Goal: Task Accomplishment & Management: Manage account settings

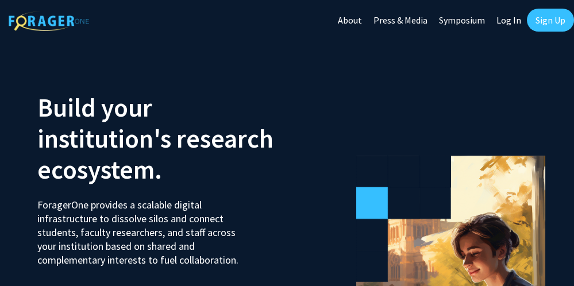
click at [514, 20] on link "Log In" at bounding box center [508, 20] width 36 height 40
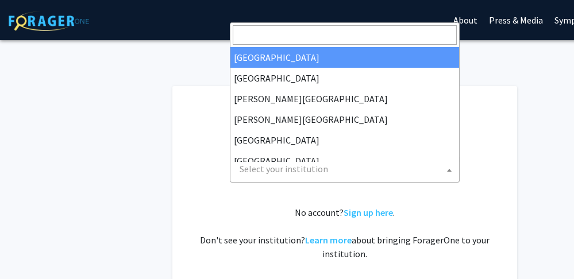
click at [444, 173] on span at bounding box center [448, 169] width 11 height 25
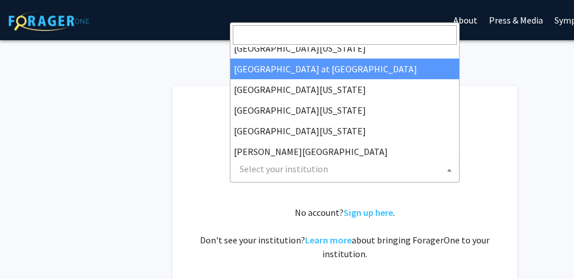
scroll to position [488, 0]
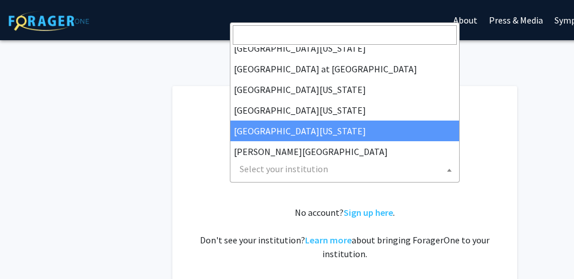
select select "33"
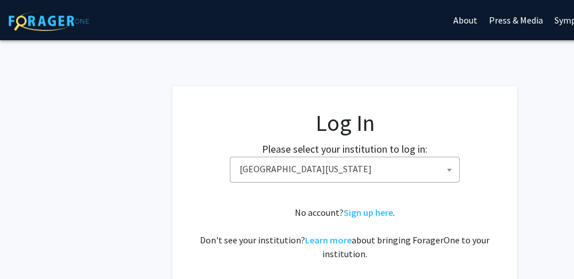
scroll to position [57, 0]
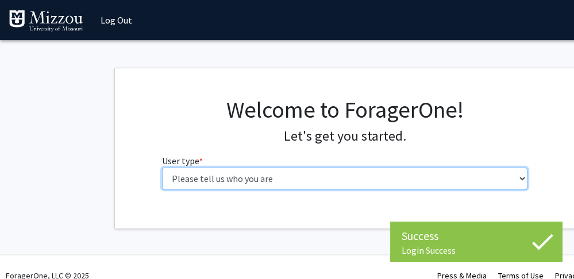
click at [519, 189] on select "Please tell us who you are Undergraduate Student Master's Student Doctoral Cand…" at bounding box center [345, 179] width 366 height 22
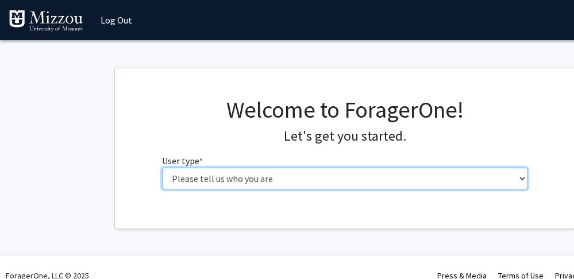
select select "6: adminAssistant"
click at [162, 189] on select "Please tell us who you are Undergraduate Student Master's Student Doctoral Cand…" at bounding box center [345, 179] width 366 height 22
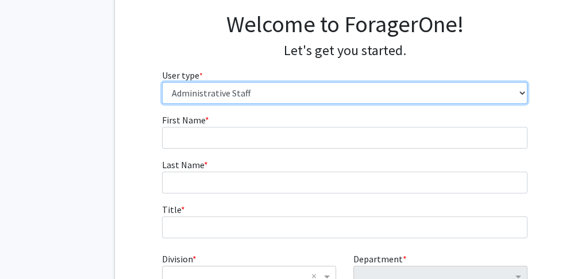
scroll to position [85, 0]
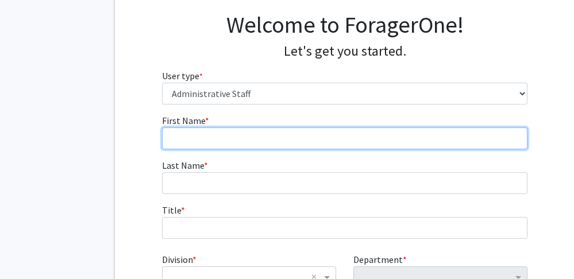
click at [212, 149] on input "First Name * required" at bounding box center [345, 138] width 366 height 22
type input "[PERSON_NAME]"
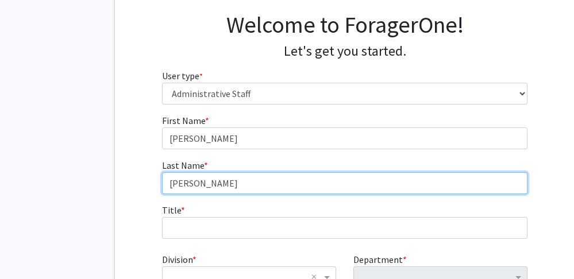
type input "[PERSON_NAME]"
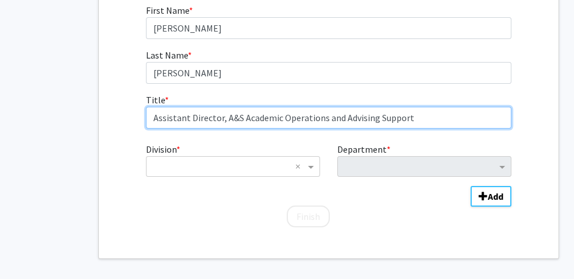
scroll to position [195, 16]
type input "Assistant Director, A&S Academic Operations and Advising Support"
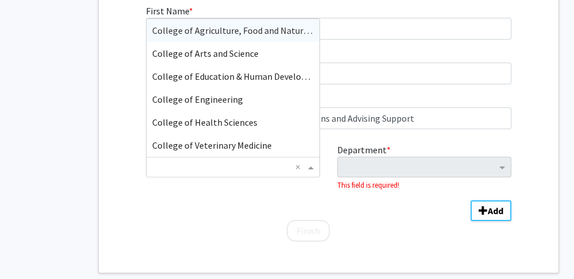
click at [311, 174] on span "Division" at bounding box center [312, 167] width 14 height 14
click at [243, 59] on span "College of Arts and Science" at bounding box center [205, 53] width 106 height 11
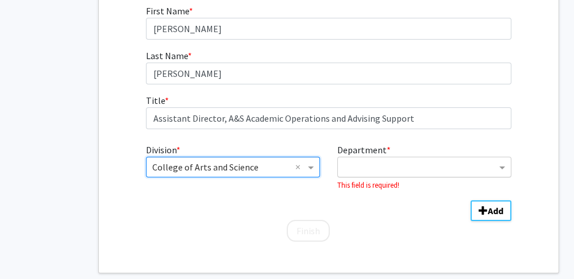
click at [485, 175] on input "Department" at bounding box center [419, 168] width 153 height 14
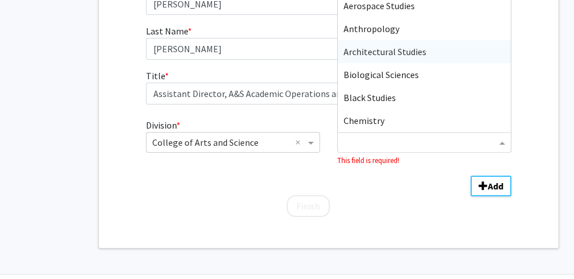
scroll to position [219, 16]
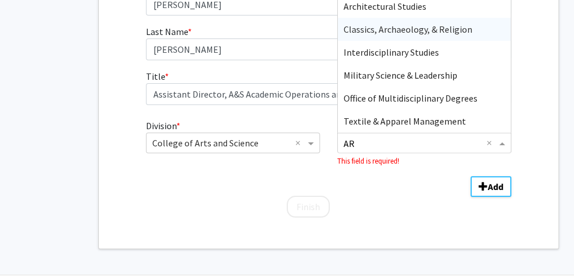
type input "A"
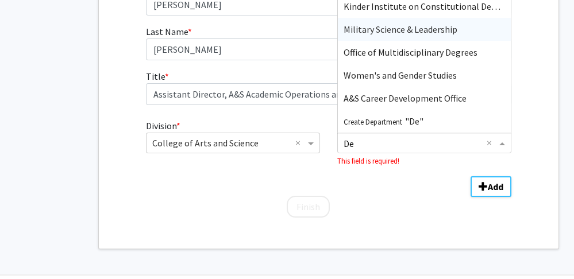
type input "D"
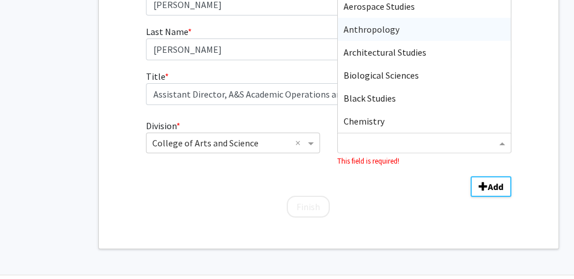
type input "A"
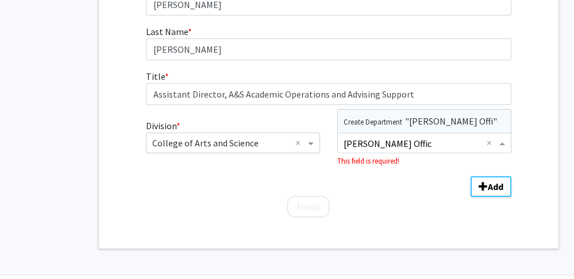
type input "[PERSON_NAME] Office"
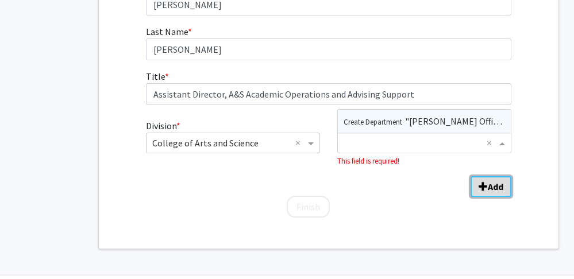
click at [492, 192] on b "Add" at bounding box center [496, 186] width 16 height 11
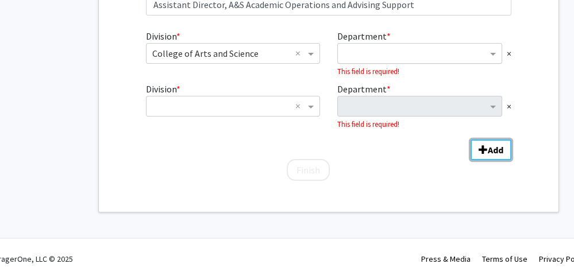
scroll to position [311, 16]
click at [392, 61] on input "Department" at bounding box center [415, 54] width 144 height 14
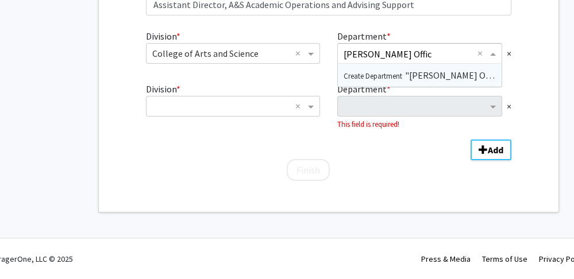
type input "[PERSON_NAME] Office"
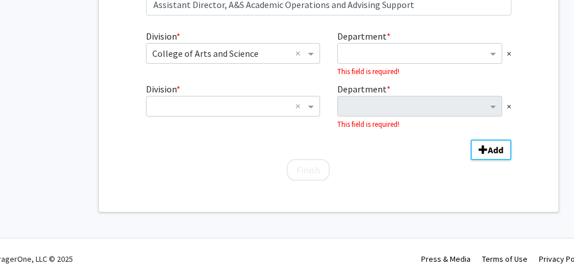
click at [475, 78] on div "Department * × This field is required!" at bounding box center [423, 53] width 191 height 48
click at [508, 113] on span "×" at bounding box center [508, 106] width 5 height 14
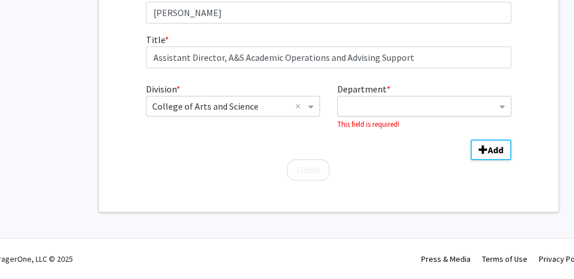
click at [381, 114] on input "Department" at bounding box center [419, 107] width 153 height 14
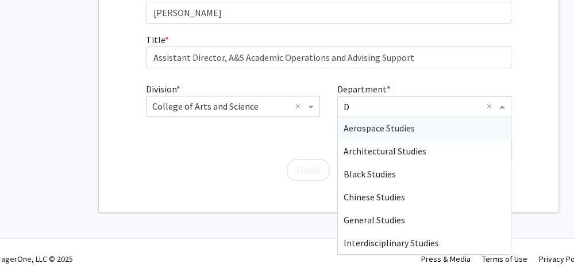
click at [381, 114] on input "D" at bounding box center [414, 107] width 143 height 14
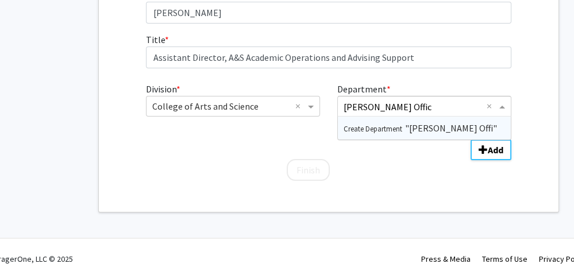
type input "[PERSON_NAME] Office"
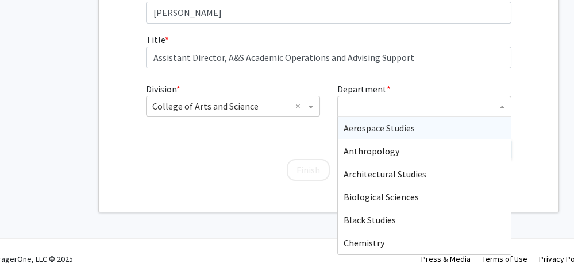
click at [393, 114] on input "Department" at bounding box center [419, 107] width 153 height 14
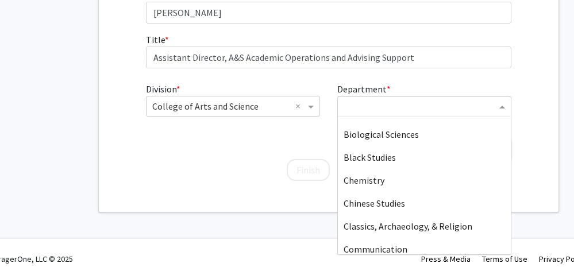
scroll to position [0, 0]
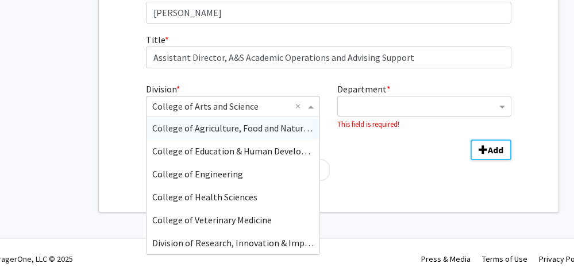
click at [312, 99] on span "Division" at bounding box center [312, 106] width 14 height 14
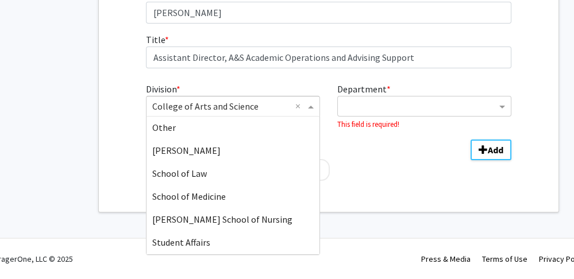
scroll to position [417, 0]
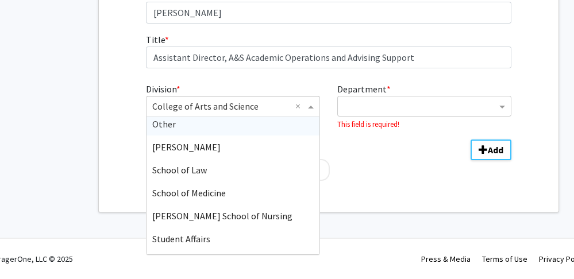
click at [222, 136] on div "Other" at bounding box center [232, 124] width 173 height 23
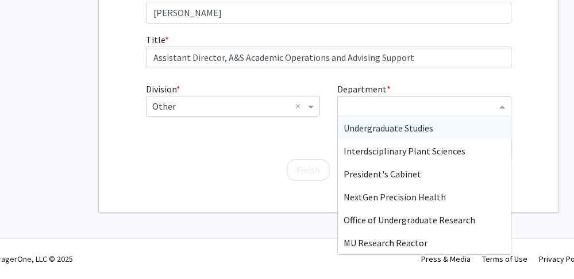
click at [504, 99] on span "Department" at bounding box center [503, 106] width 14 height 14
click at [314, 99] on span "Division" at bounding box center [312, 106] width 14 height 14
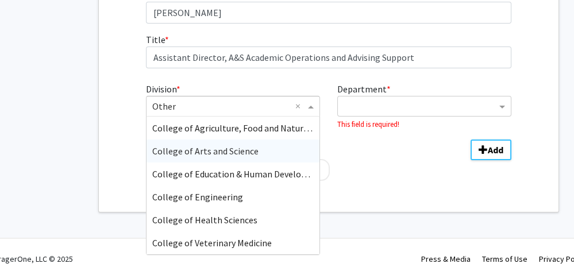
click at [284, 140] on div "College of Arts and Science" at bounding box center [232, 151] width 173 height 23
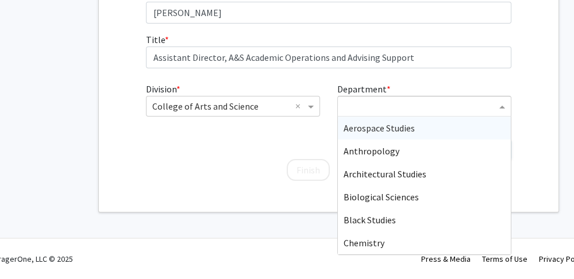
click at [500, 99] on span "Department" at bounding box center [503, 106] width 14 height 14
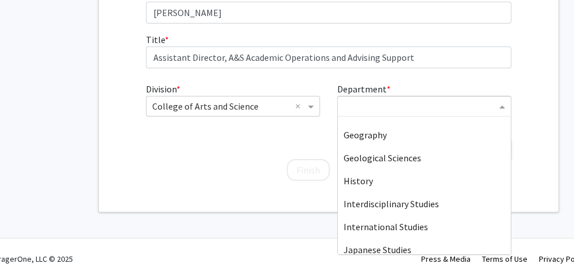
scroll to position [270, 0]
click at [462, 122] on div "General Studies" at bounding box center [424, 110] width 173 height 23
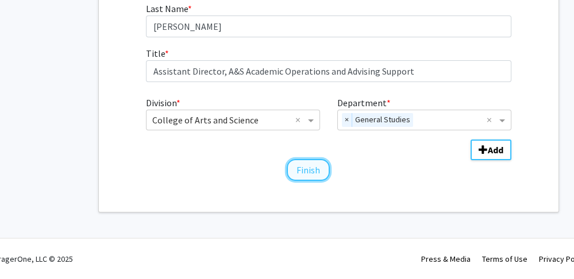
click at [304, 161] on button "Finish" at bounding box center [308, 170] width 43 height 22
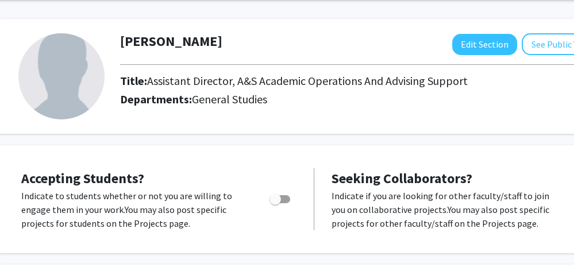
scroll to position [0, 30]
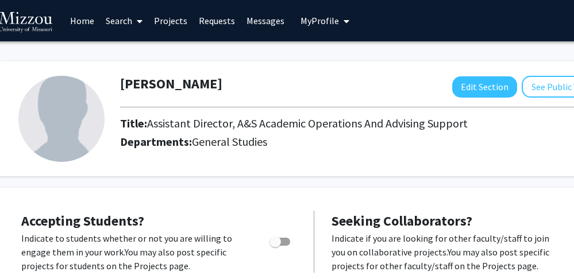
click at [72, 18] on link "Home" at bounding box center [82, 21] width 36 height 40
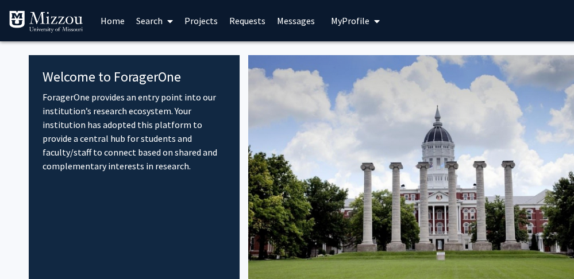
click at [145, 23] on link "Search" at bounding box center [154, 21] width 48 height 40
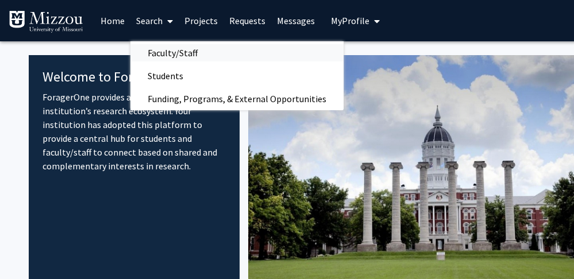
click at [173, 50] on span "Faculty/Staff" at bounding box center [172, 52] width 84 height 23
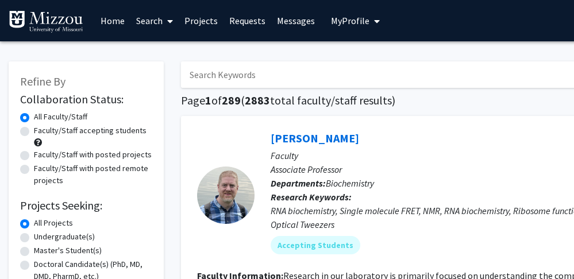
click at [234, 76] on input "Search Keywords" at bounding box center [406, 74] width 451 height 26
type input "art"
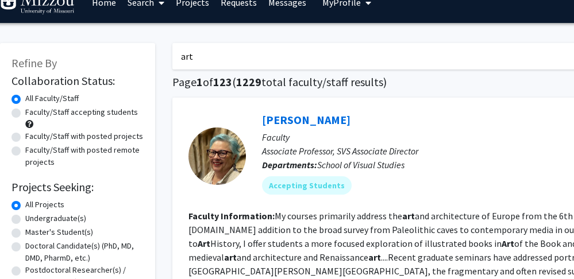
scroll to position [0, 9]
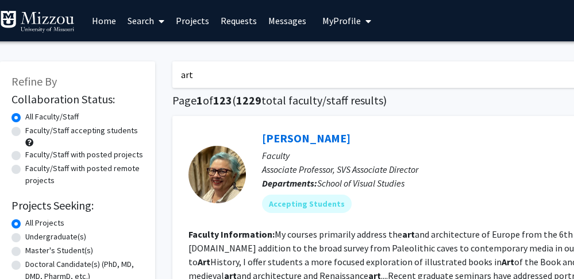
click at [144, 24] on link "Search" at bounding box center [146, 21] width 48 height 40
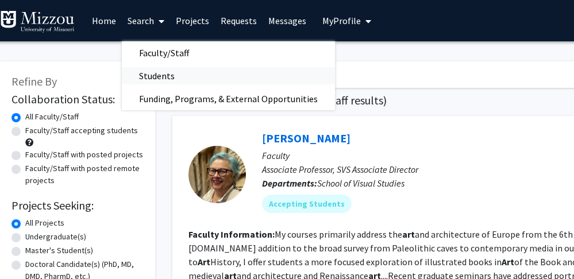
click at [155, 74] on span "Students" at bounding box center [157, 75] width 70 height 23
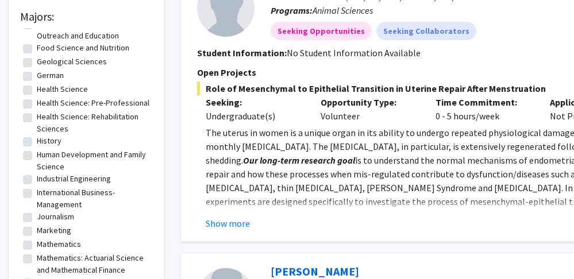
scroll to position [390, 0]
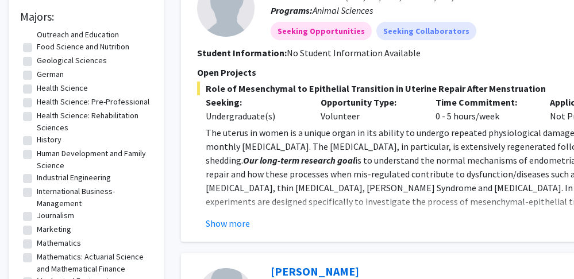
click at [37, 80] on label "German" at bounding box center [50, 74] width 27 height 12
click at [37, 76] on input "German" at bounding box center [40, 71] width 7 height 7
checkbox input "true"
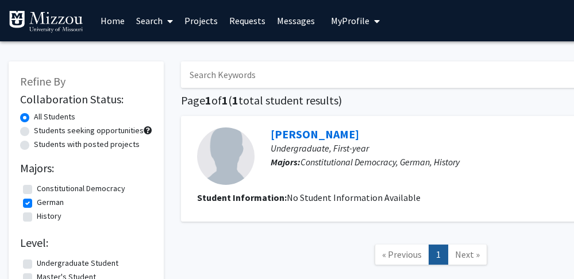
click at [121, 195] on label "Constitutional Democracy" at bounding box center [81, 189] width 88 height 12
click at [44, 190] on input "Constitutional Democracy" at bounding box center [40, 186] width 7 height 7
checkbox input "true"
click at [37, 195] on label "Constitutional Democracy" at bounding box center [81, 189] width 88 height 12
click at [37, 190] on input "Constitutional Democracy" at bounding box center [40, 186] width 7 height 7
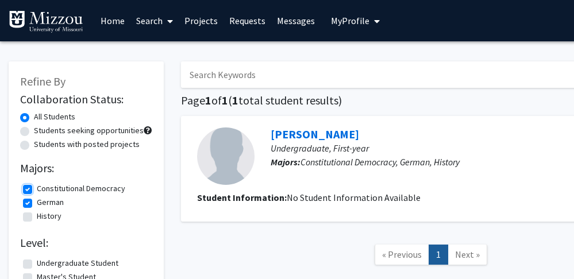
checkbox input "false"
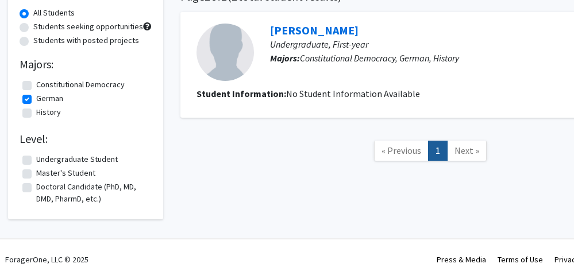
scroll to position [105, 1]
click at [36, 104] on label "German" at bounding box center [49, 98] width 27 height 12
click at [36, 99] on input "German" at bounding box center [39, 95] width 7 height 7
checkbox input "false"
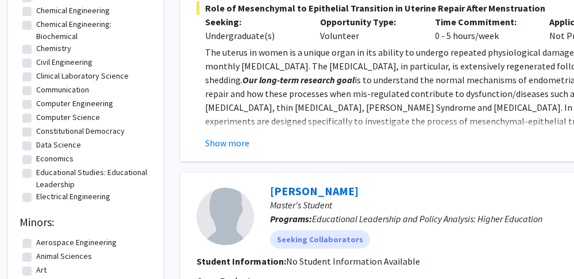
scroll to position [83, 0]
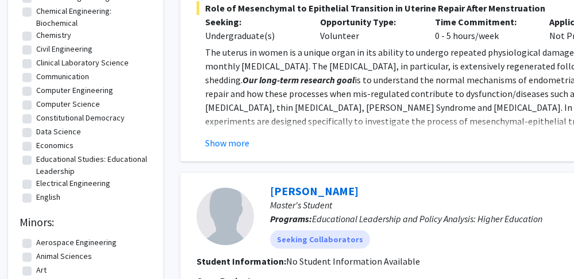
click at [36, 83] on label "Communication" at bounding box center [62, 77] width 53 height 12
click at [36, 78] on input "Communication" at bounding box center [39, 74] width 7 height 7
checkbox input "true"
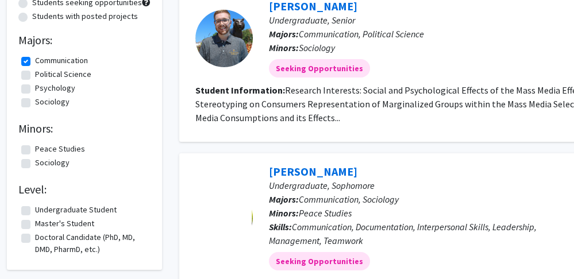
scroll to position [127, 2]
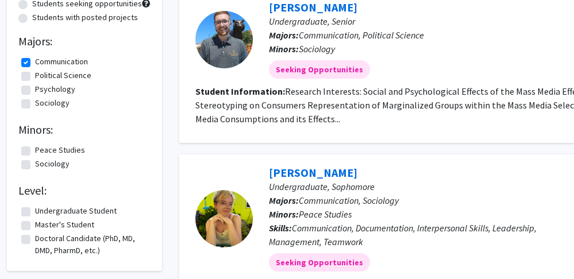
click at [35, 68] on label "Communication" at bounding box center [61, 62] width 53 height 12
click at [35, 63] on input "Communication" at bounding box center [38, 59] width 7 height 7
checkbox input "false"
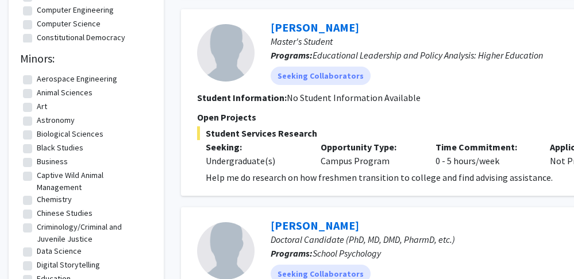
scroll to position [396, 0]
click at [37, 113] on label "Art" at bounding box center [42, 106] width 10 height 12
click at [37, 108] on input "Art" at bounding box center [40, 103] width 7 height 7
checkbox input "true"
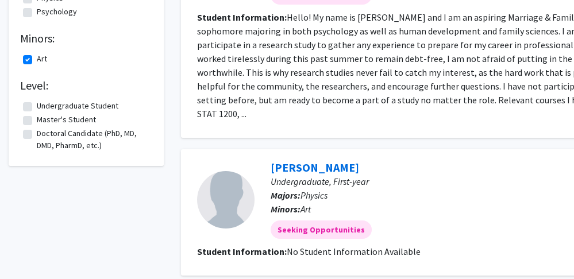
scroll to position [212, 0]
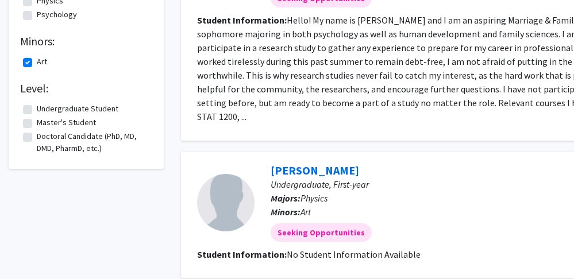
click at [37, 68] on label "Art" at bounding box center [42, 62] width 10 height 12
click at [37, 63] on input "Art" at bounding box center [40, 59] width 7 height 7
checkbox input "false"
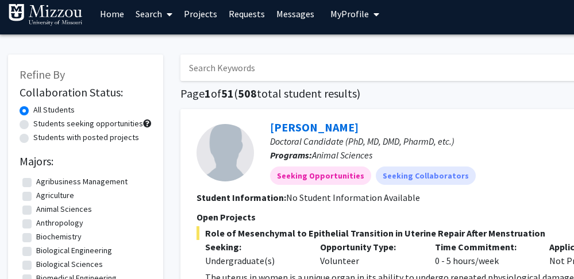
scroll to position [0, 1]
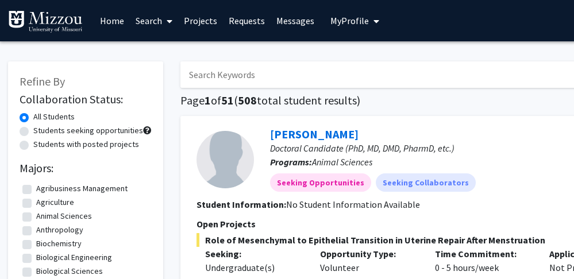
click at [249, 23] on link "Requests" at bounding box center [247, 21] width 48 height 40
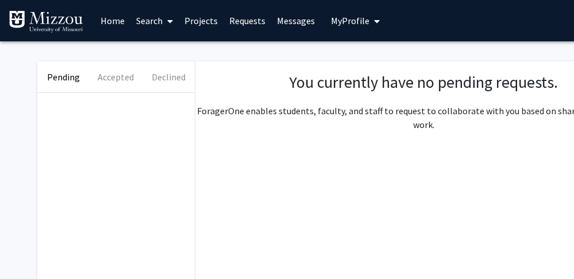
click at [213, 21] on link "Projects" at bounding box center [201, 21] width 45 height 40
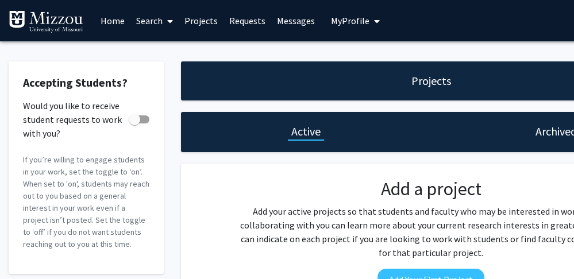
click at [162, 21] on link "Search" at bounding box center [154, 21] width 48 height 40
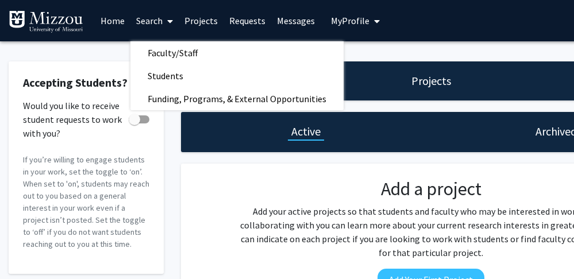
click at [349, 22] on span "My Profile" at bounding box center [350, 20] width 38 height 11
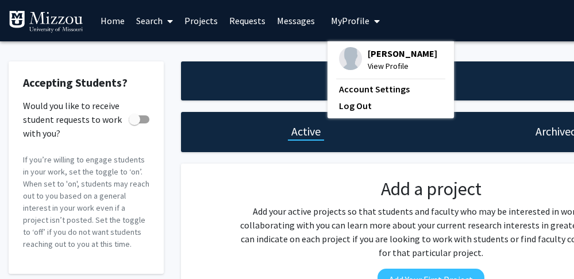
click at [291, 22] on link "Messages" at bounding box center [295, 21] width 49 height 40
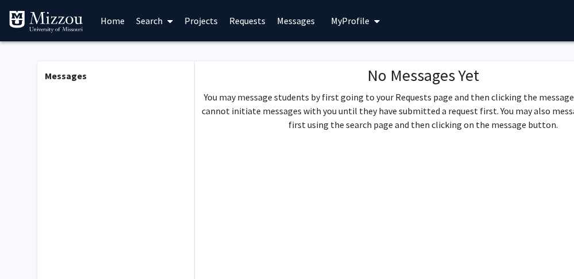
click at [255, 20] on link "Requests" at bounding box center [247, 21] width 48 height 40
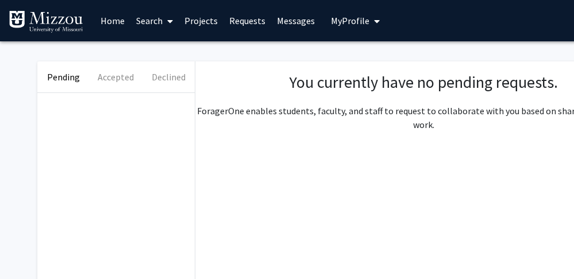
click at [204, 29] on link "Projects" at bounding box center [201, 21] width 45 height 40
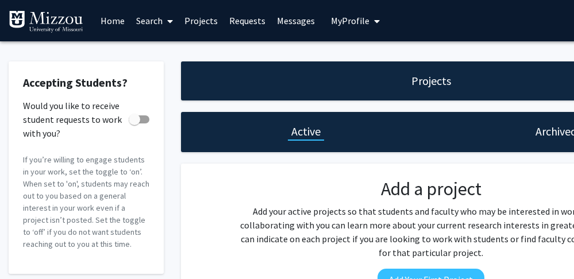
click at [112, 18] on link "Home" at bounding box center [113, 21] width 36 height 40
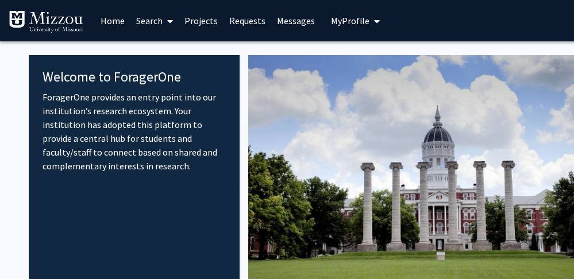
click at [155, 28] on link "Search" at bounding box center [154, 21] width 48 height 40
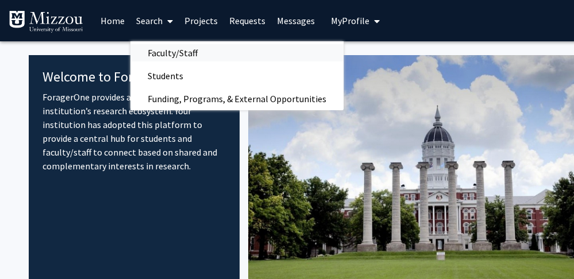
click at [168, 55] on span "Faculty/Staff" at bounding box center [172, 52] width 84 height 23
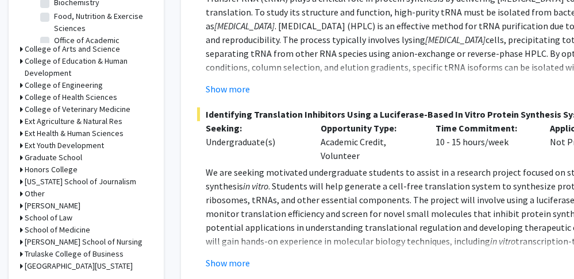
click at [29, 55] on h3 "College of Arts and Science" at bounding box center [72, 49] width 95 height 12
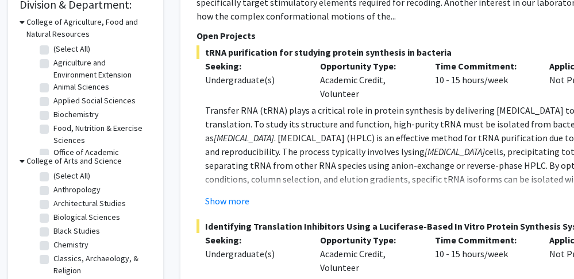
scroll to position [355, 1]
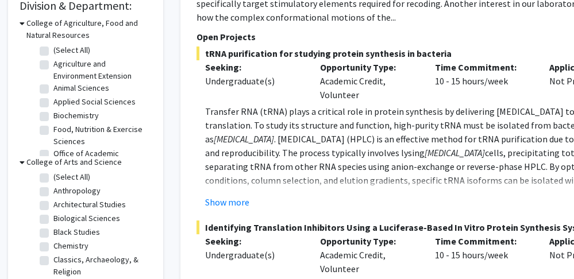
click at [25, 29] on icon at bounding box center [22, 23] width 5 height 12
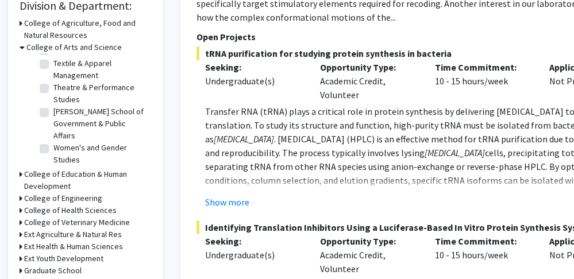
scroll to position [403, 0]
click at [53, 28] on label "School of Visual Studies" at bounding box center [94, 22] width 82 height 12
click at [53, 23] on input "School of Visual Studies" at bounding box center [56, 19] width 7 height 7
checkbox input "true"
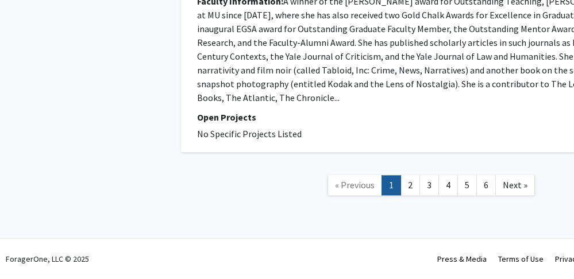
scroll to position [3534, 0]
click at [414, 186] on link "2" at bounding box center [410, 185] width 20 height 20
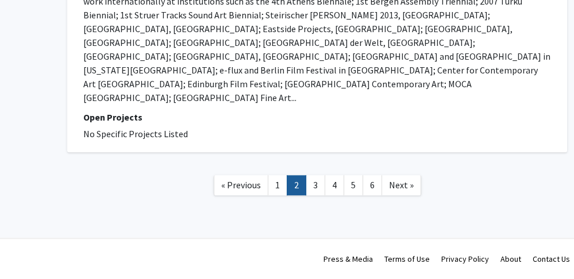
scroll to position [3201, 115]
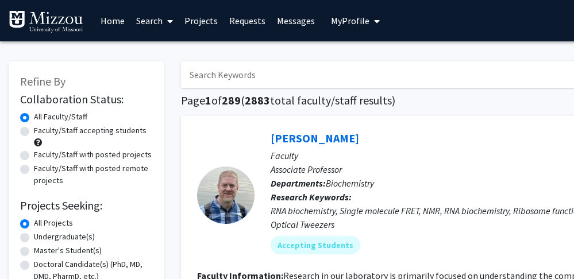
click at [351, 23] on span "My Profile" at bounding box center [350, 20] width 38 height 11
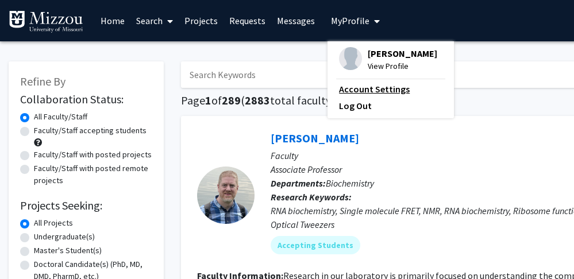
click at [369, 86] on link "Account Settings" at bounding box center [390, 89] width 103 height 14
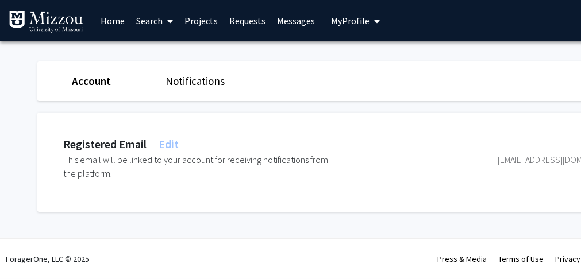
click at [211, 86] on link "Notifications" at bounding box center [194, 81] width 59 height 14
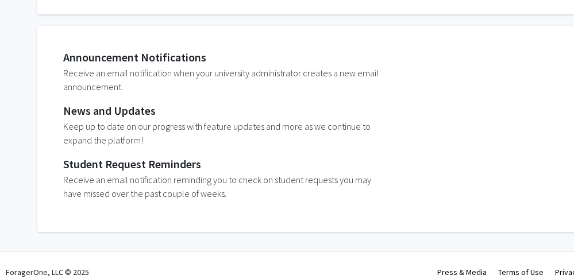
scroll to position [76, 0]
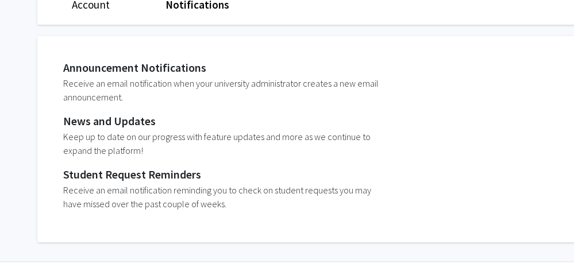
click at [137, 76] on div "Receive an email notification when your university administrator creates a new …" at bounding box center [225, 90] width 325 height 28
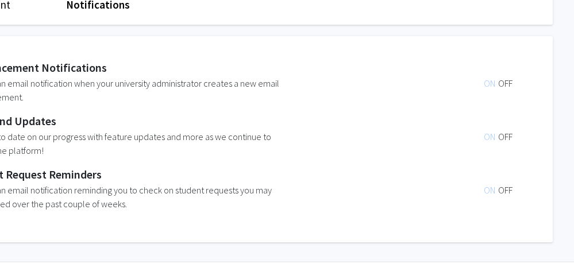
scroll to position [76, 99]
click at [504, 86] on span "OFF" at bounding box center [505, 83] width 14 height 11
click at [506, 142] on span "OFF" at bounding box center [505, 136] width 14 height 11
click at [504, 196] on span "OFF" at bounding box center [505, 189] width 14 height 11
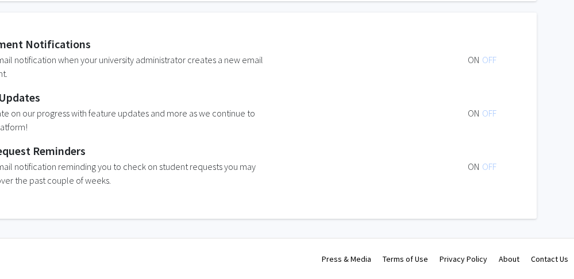
scroll to position [0, 115]
